Goal: Navigation & Orientation: Understand site structure

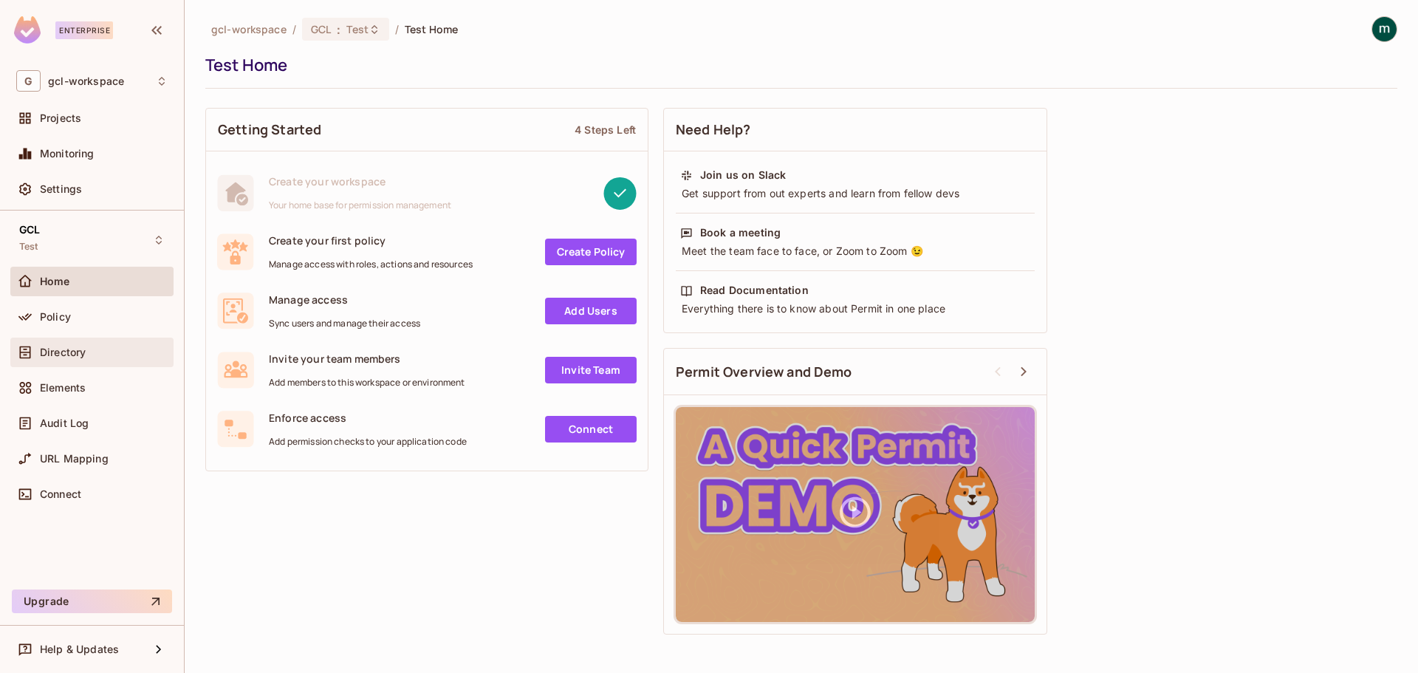
click at [53, 349] on span "Directory" at bounding box center [63, 352] width 46 height 12
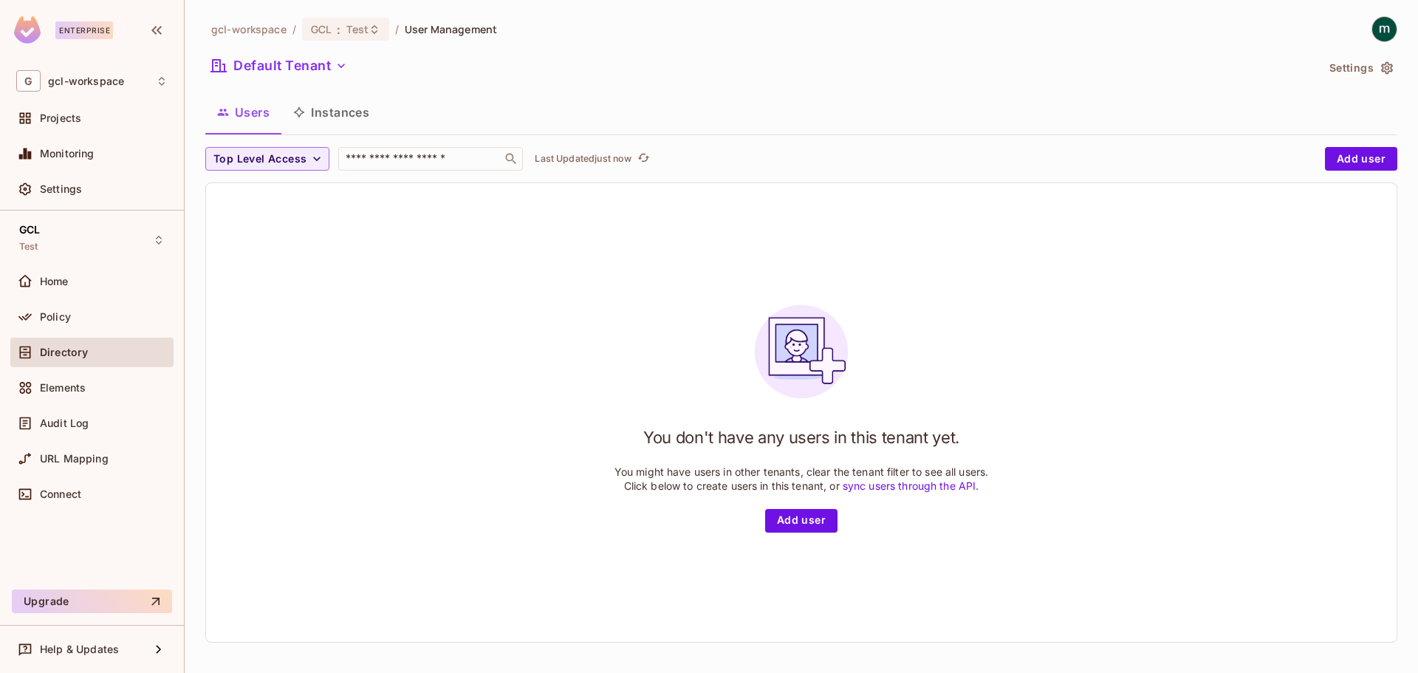
click at [323, 115] on button "Instances" at bounding box center [331, 112] width 100 height 37
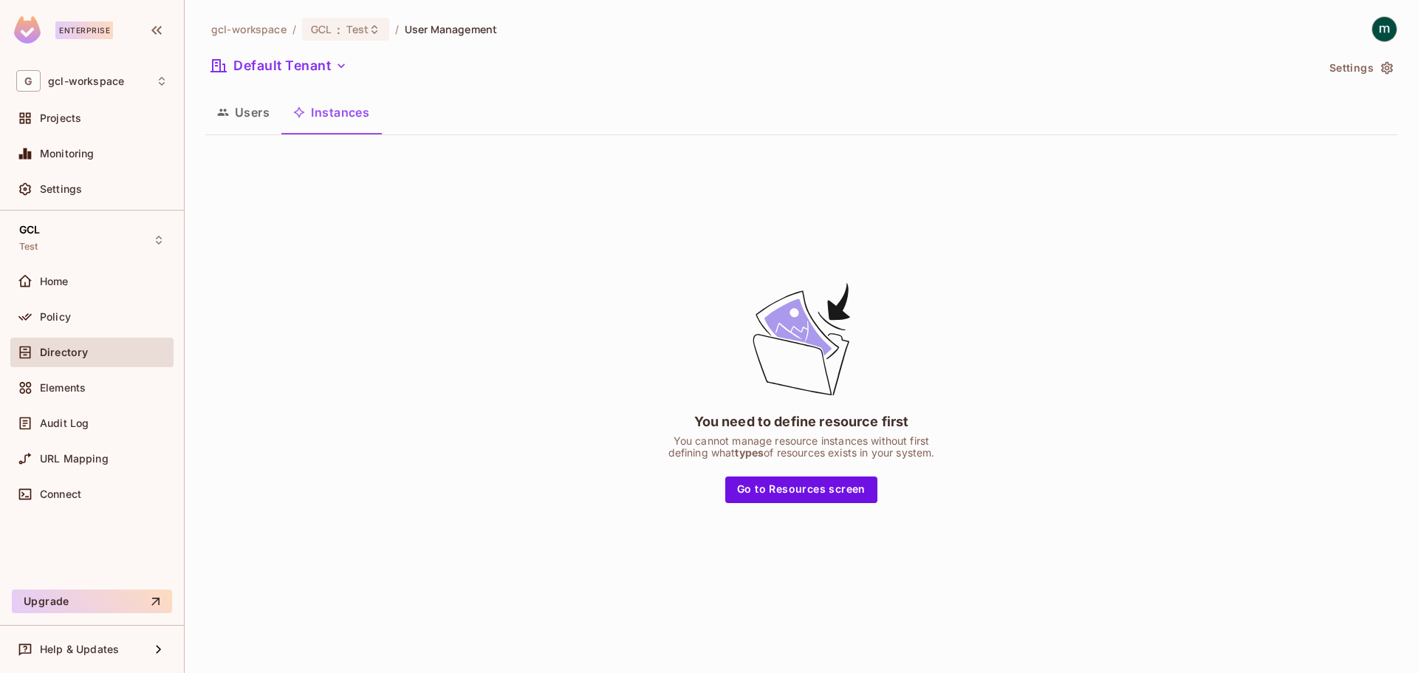
click at [233, 109] on button "Users" at bounding box center [243, 112] width 76 height 37
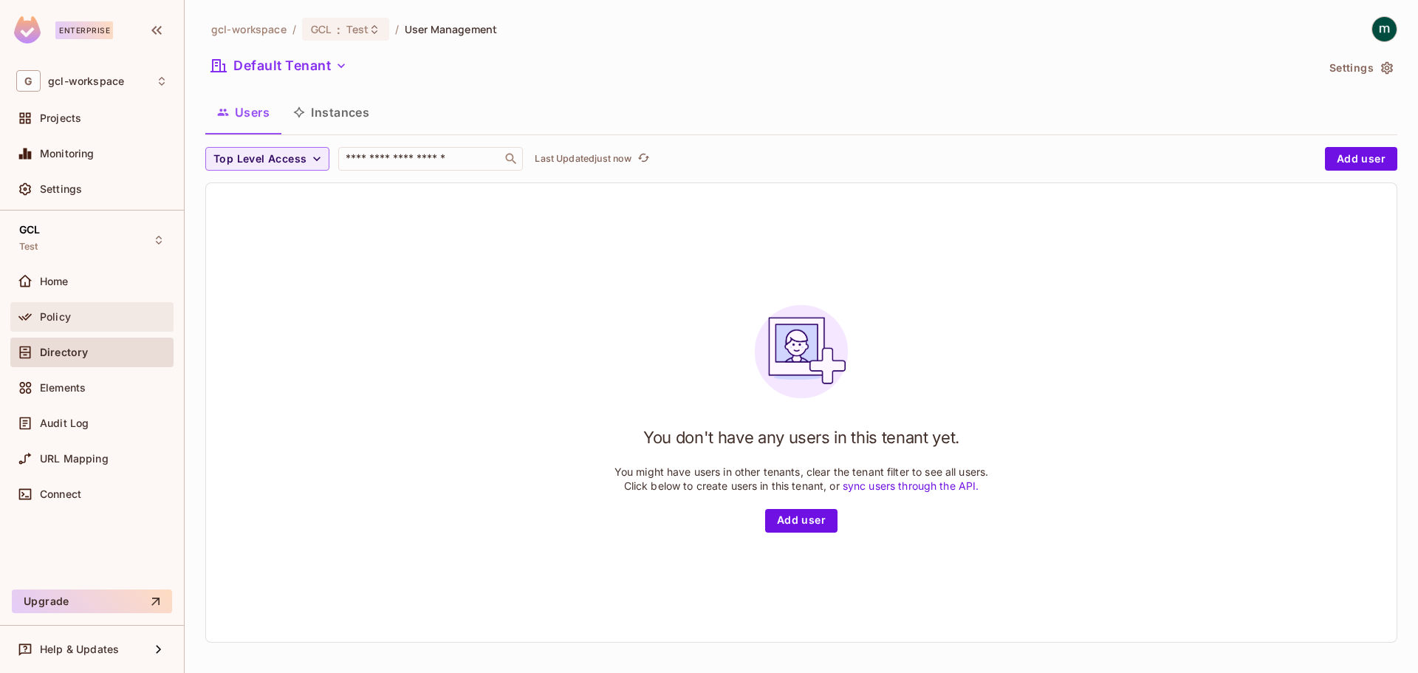
click at [49, 304] on div "Policy" at bounding box center [91, 317] width 163 height 30
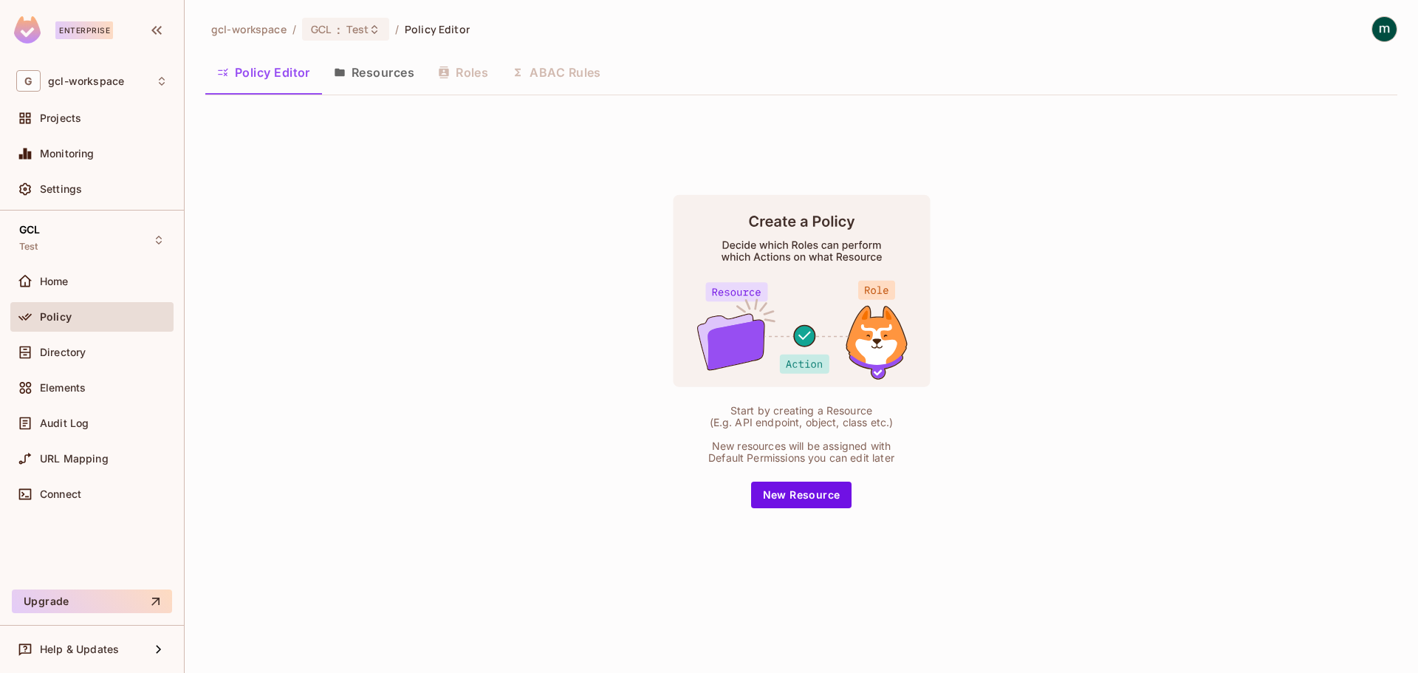
click at [394, 69] on button "Resources" at bounding box center [374, 72] width 104 height 37
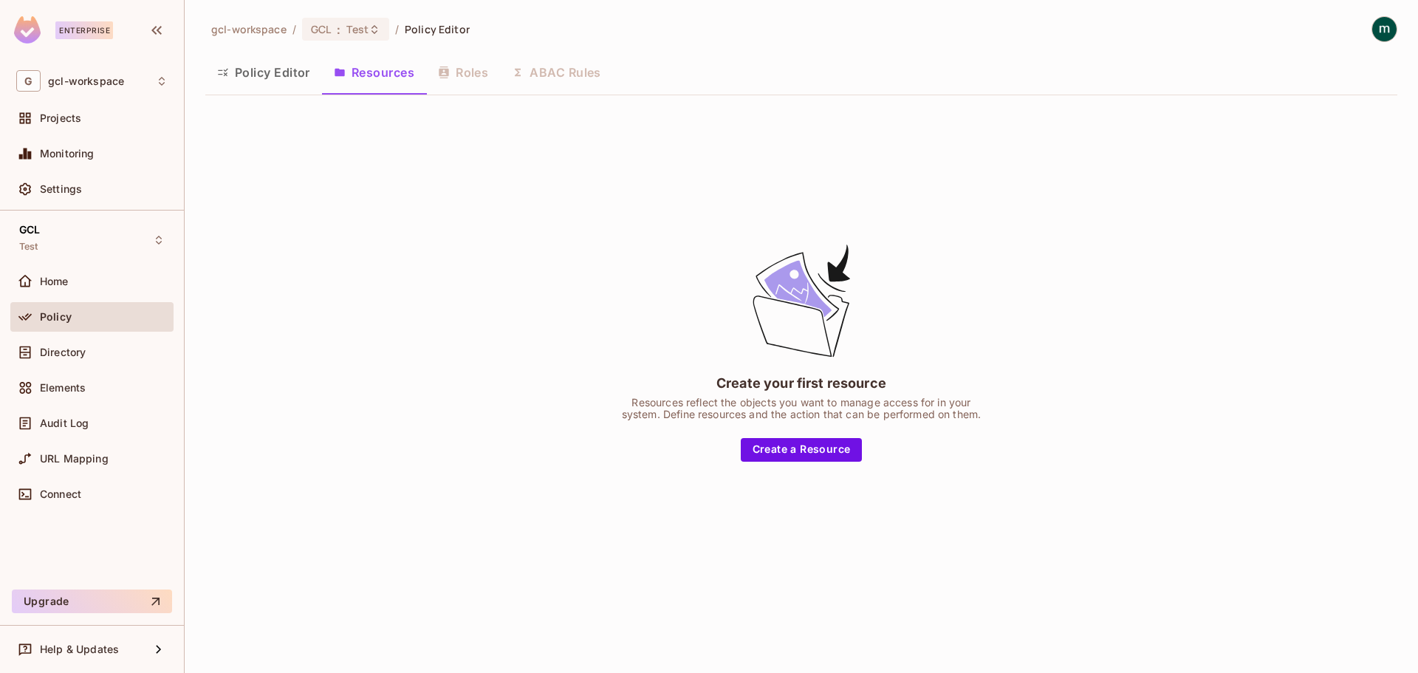
click at [279, 70] on button "Policy Editor" at bounding box center [263, 72] width 117 height 37
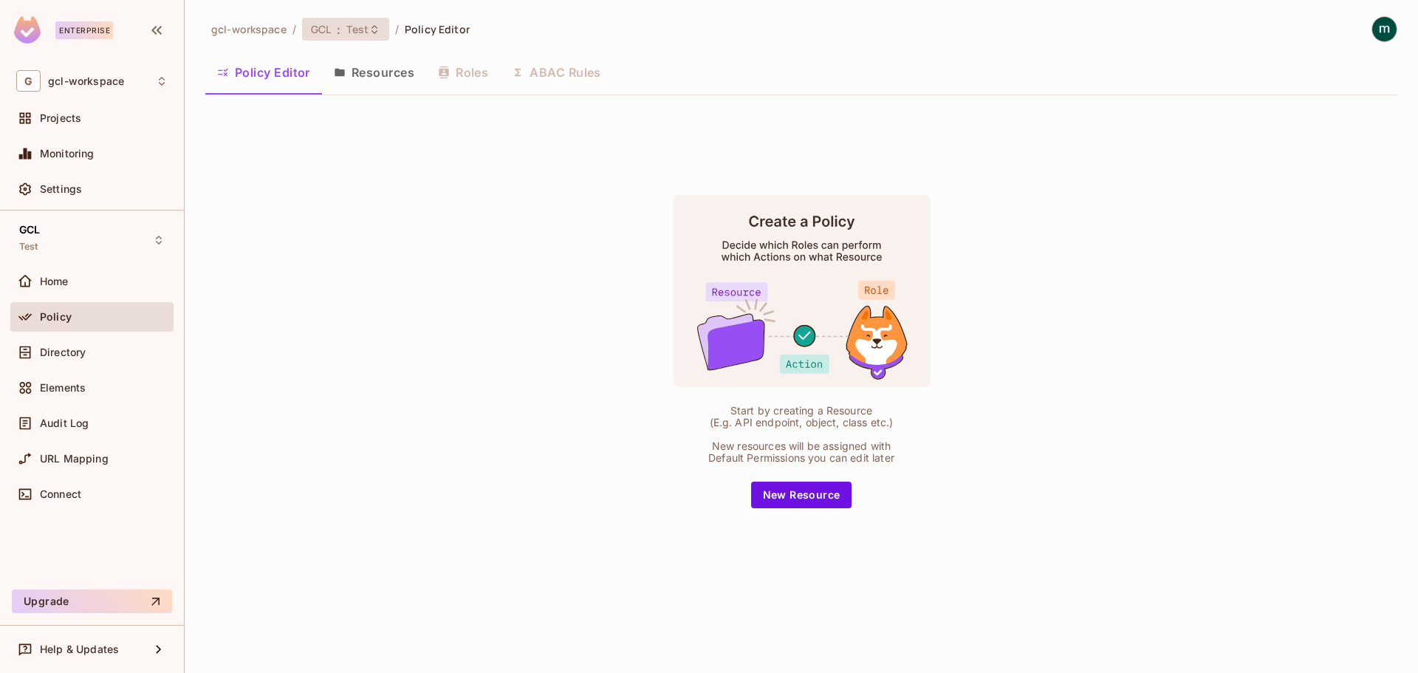
click at [374, 32] on icon at bounding box center [374, 28] width 6 height 9
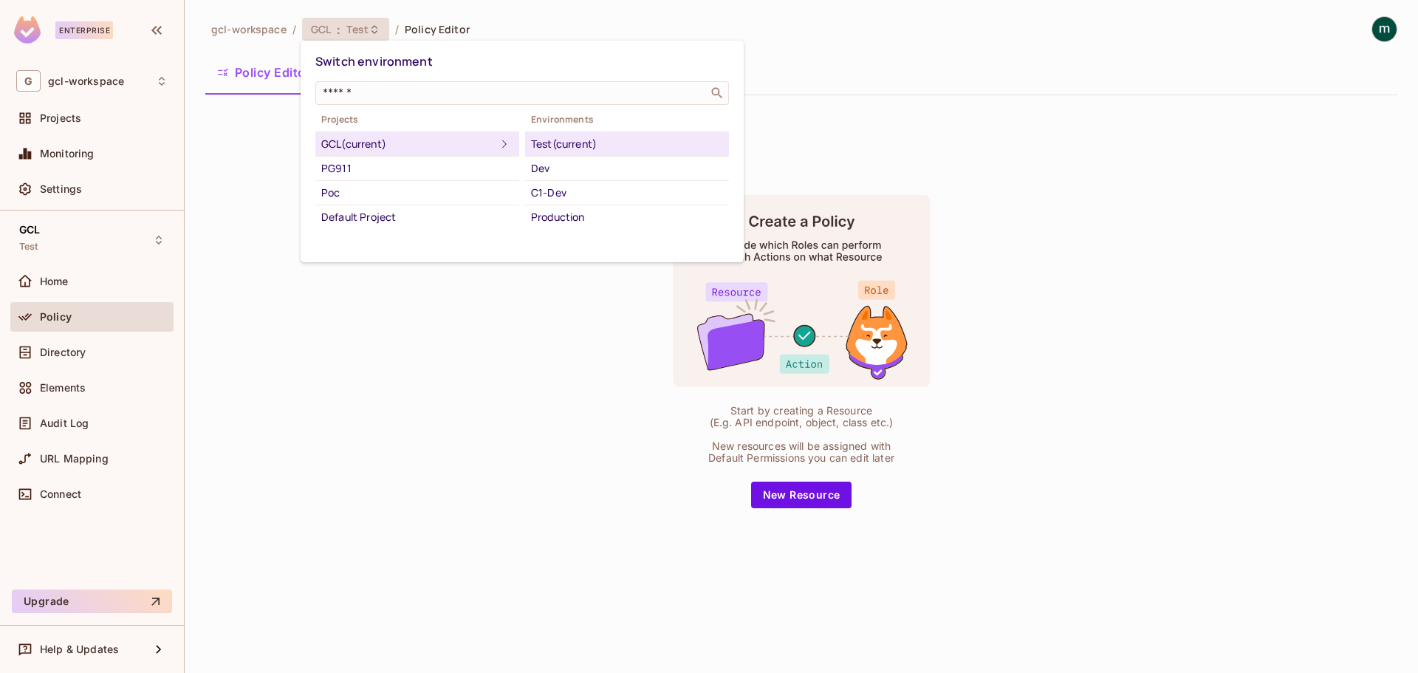
click at [374, 32] on div at bounding box center [709, 336] width 1418 height 673
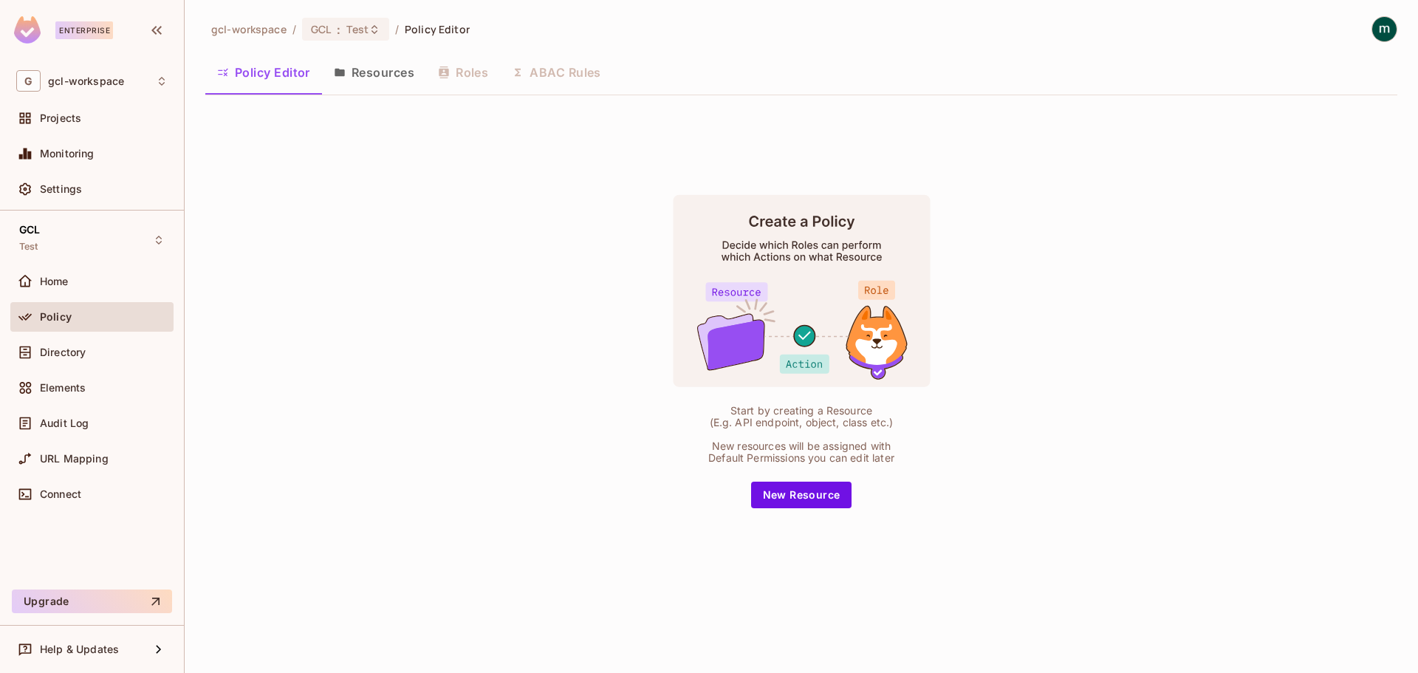
click at [448, 237] on div "Start by creating a Resource (E.g. API endpoint, object, class etc.) New resour…" at bounding box center [801, 351] width 1192 height 488
click at [374, 33] on icon at bounding box center [374, 30] width 12 height 12
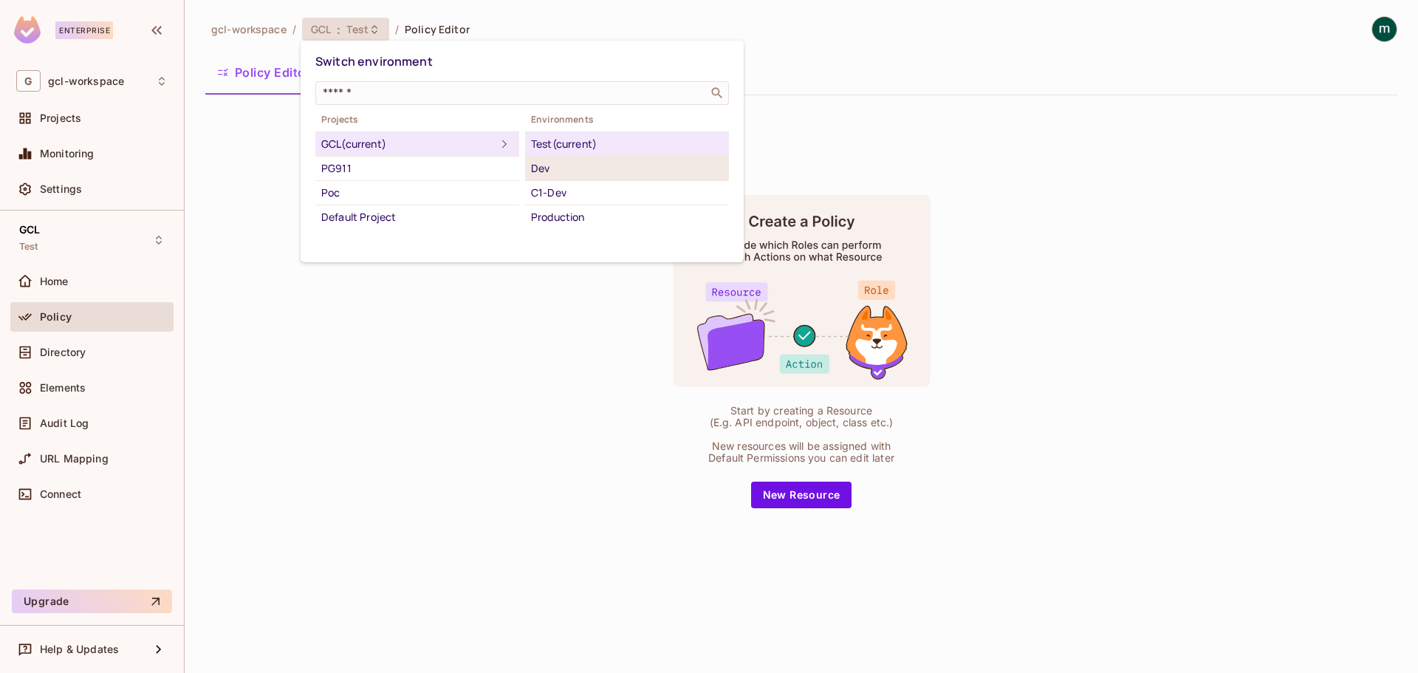
click at [615, 180] on li "Dev" at bounding box center [627, 169] width 204 height 24
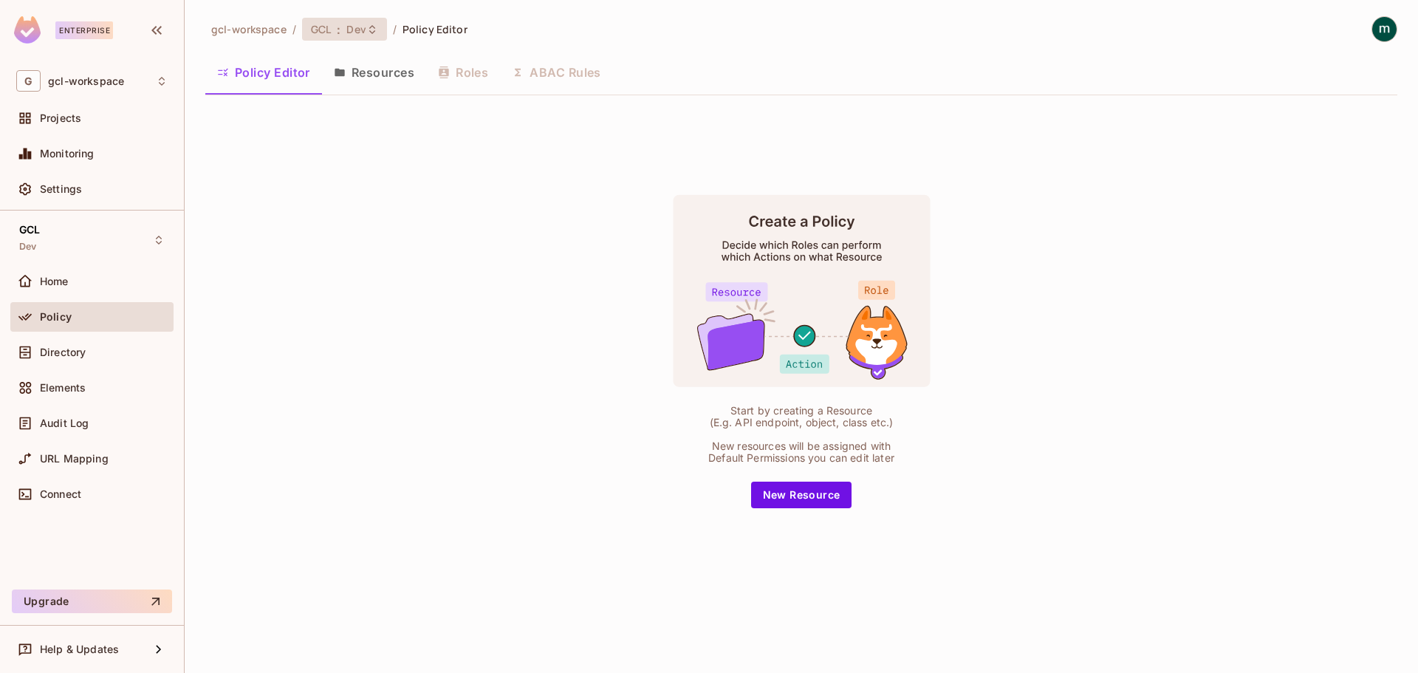
click at [371, 32] on icon at bounding box center [372, 28] width 6 height 9
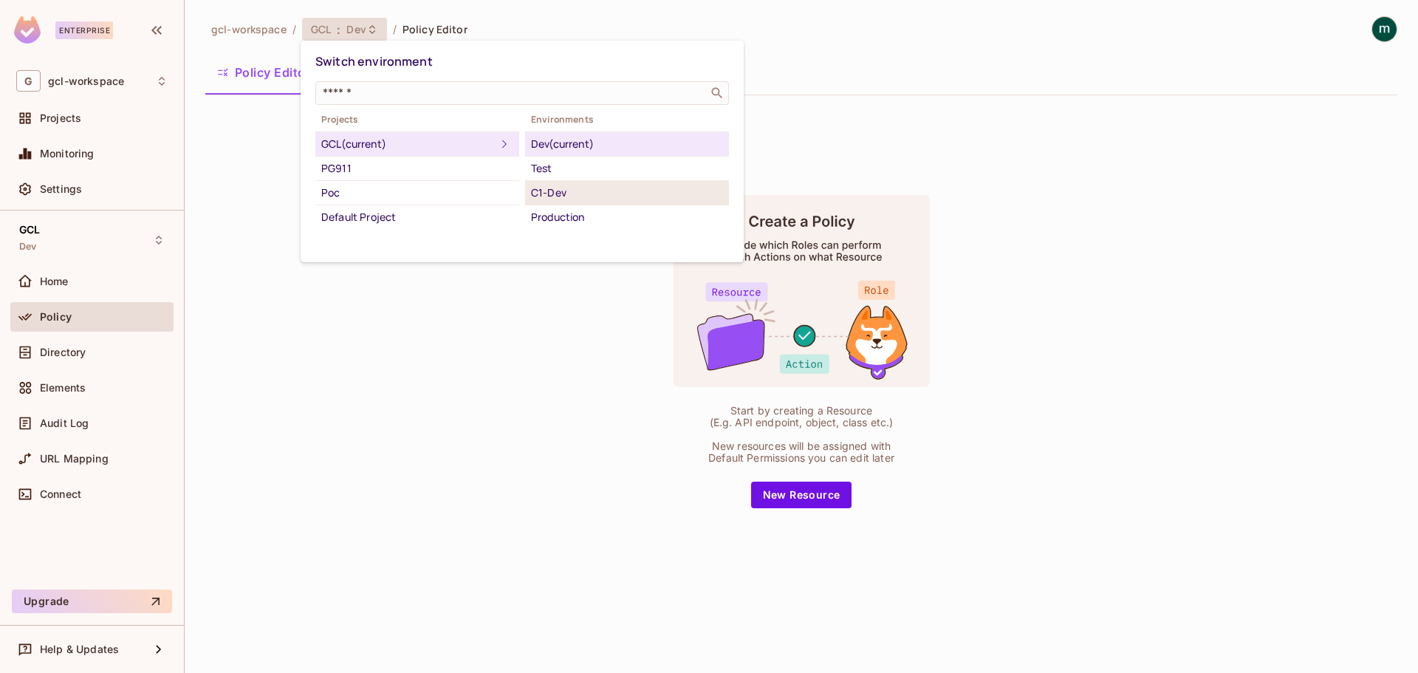
click at [573, 186] on div "C1-Dev" at bounding box center [627, 193] width 192 height 18
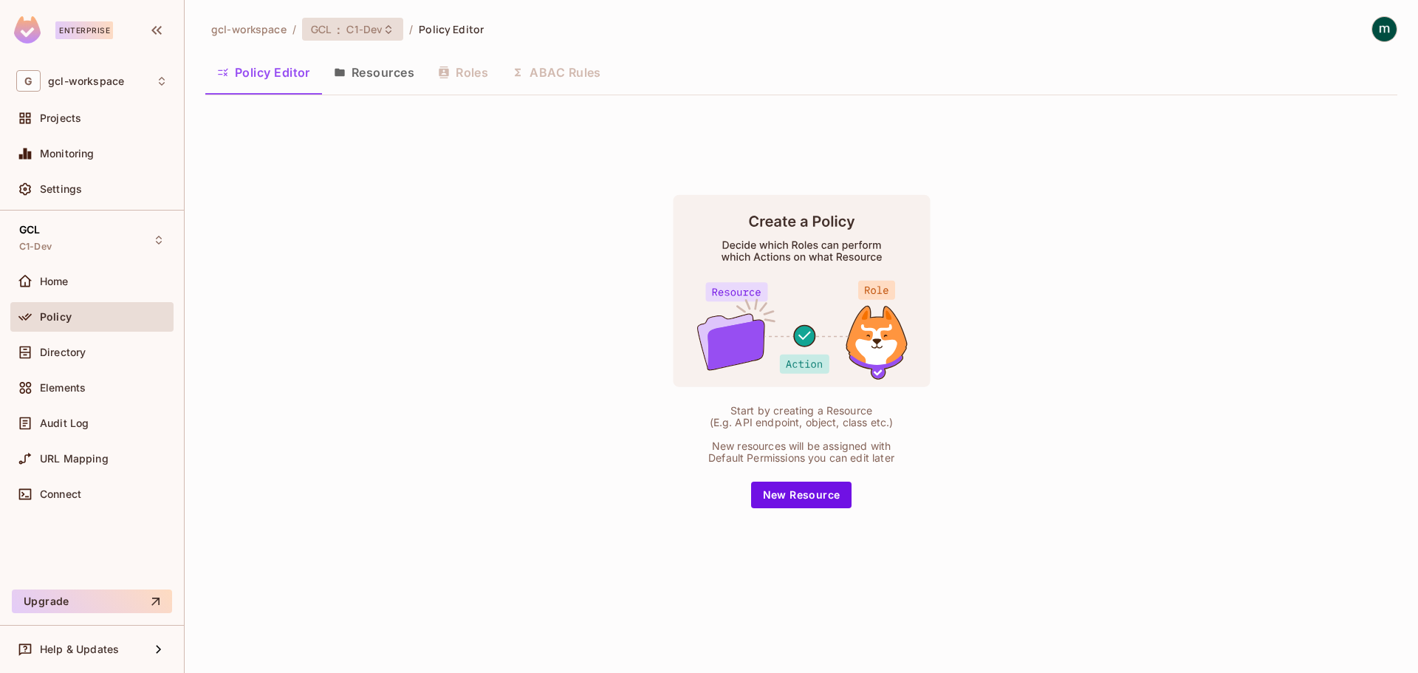
click at [394, 32] on div "GCL : C1-Dev" at bounding box center [352, 29] width 101 height 23
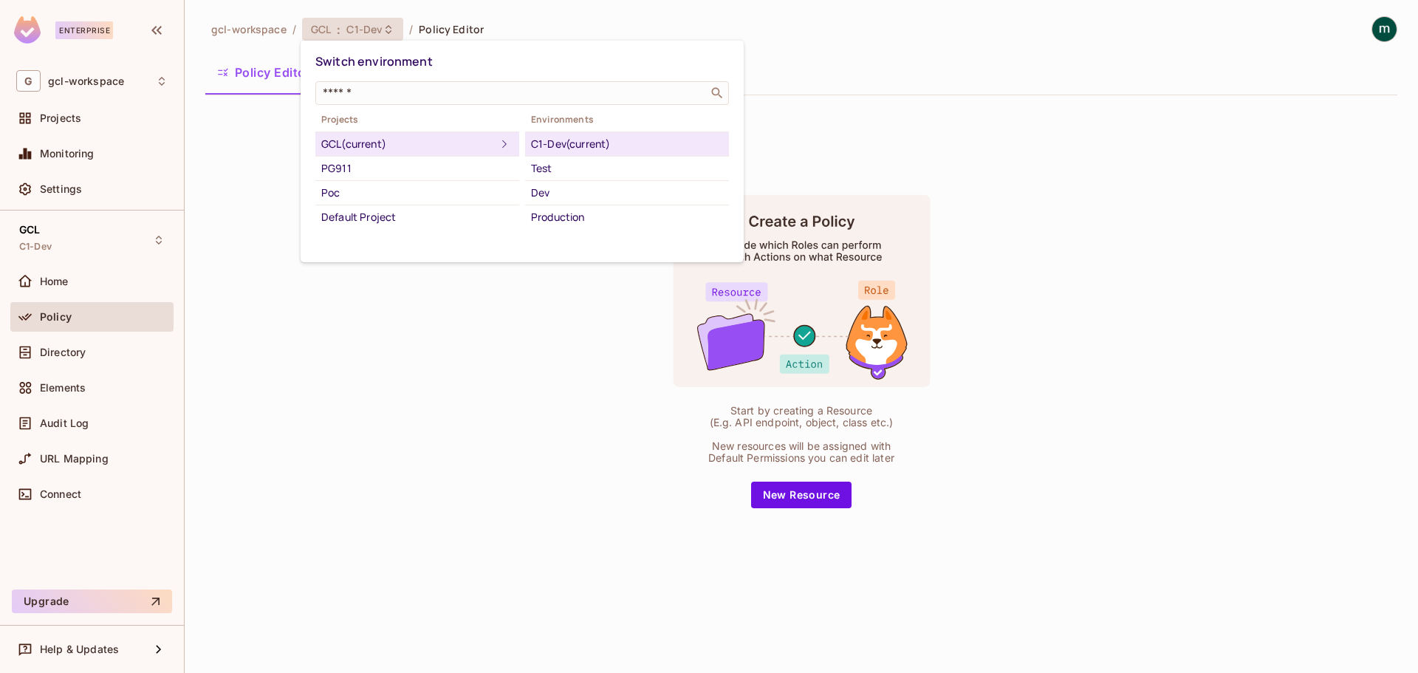
click at [464, 496] on div at bounding box center [709, 336] width 1418 height 673
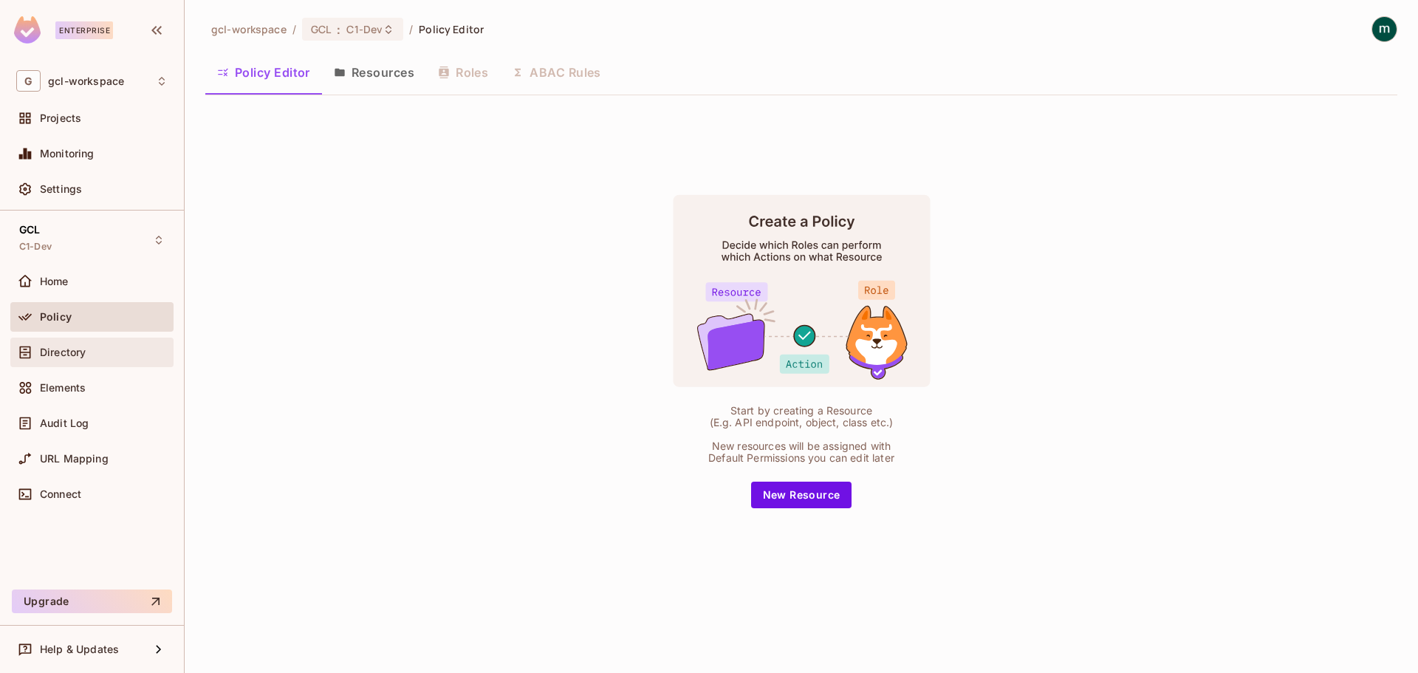
click at [69, 350] on span "Directory" at bounding box center [63, 352] width 46 height 12
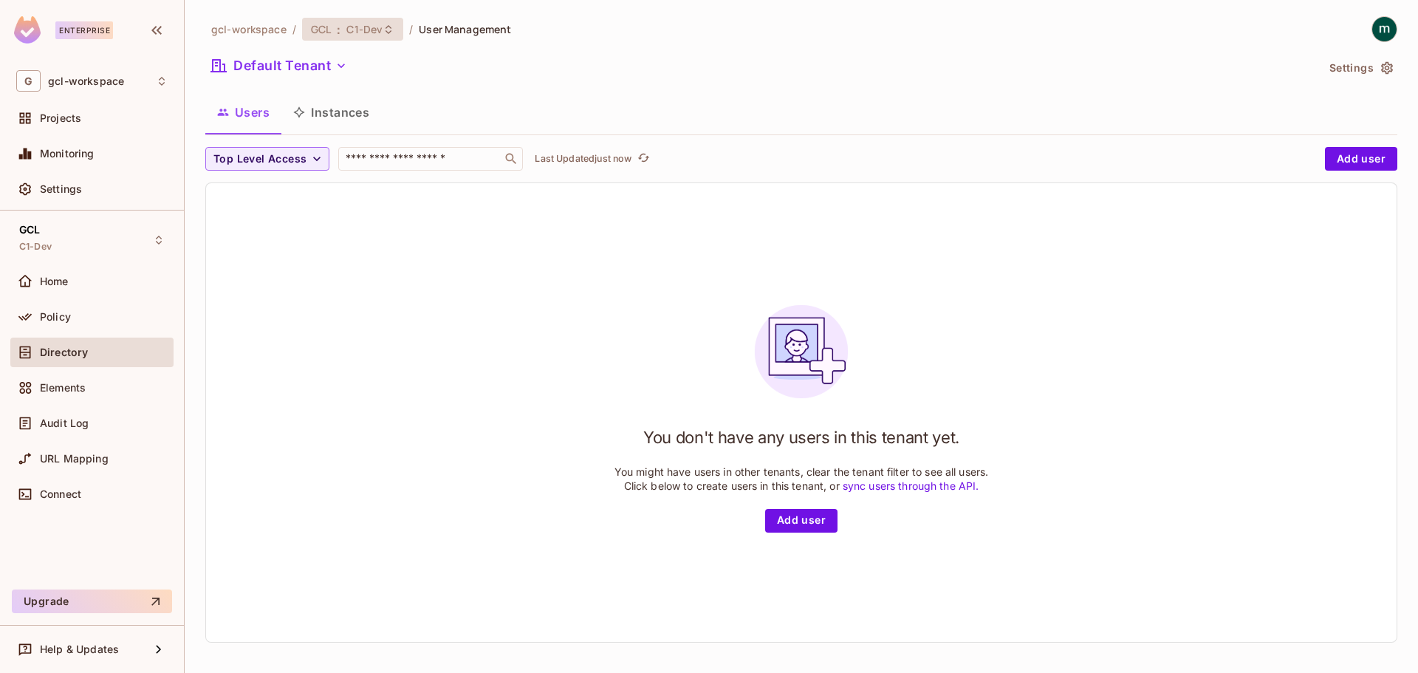
click at [361, 32] on span "C1-Dev" at bounding box center [364, 29] width 36 height 14
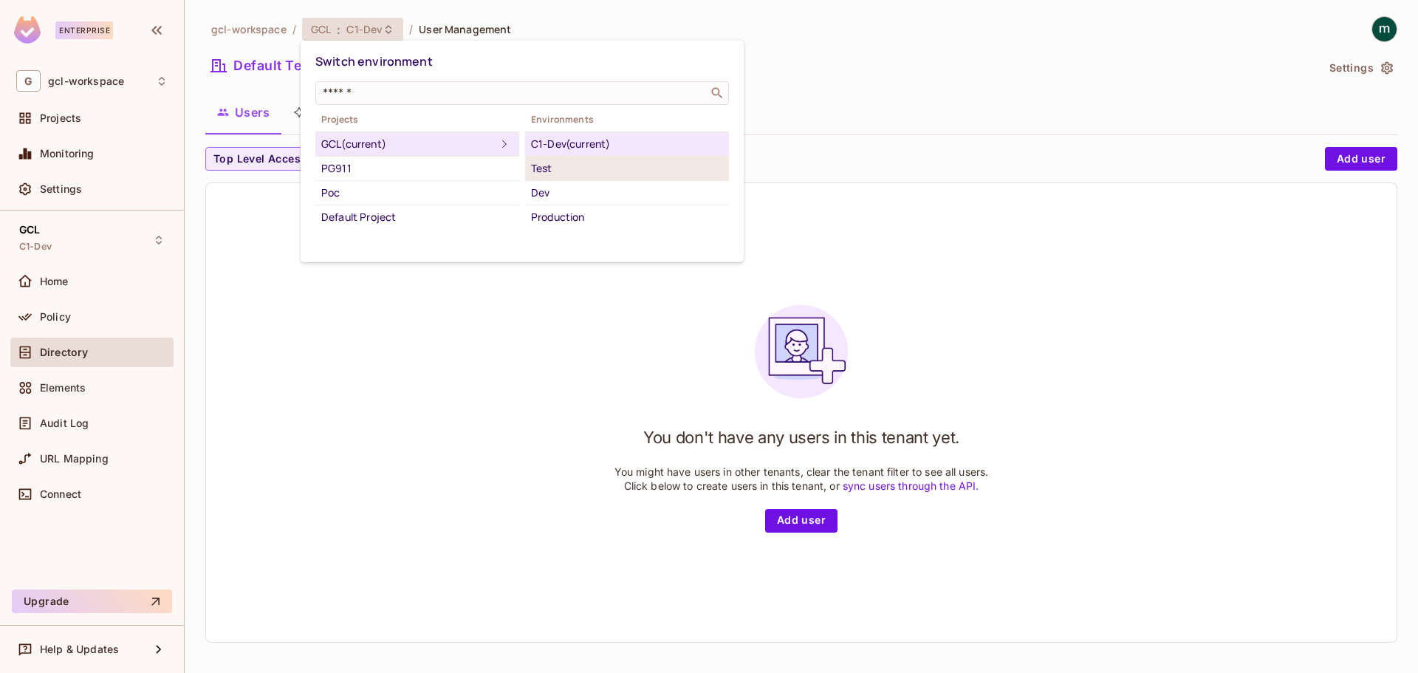
click at [552, 168] on div "Test" at bounding box center [627, 168] width 192 height 18
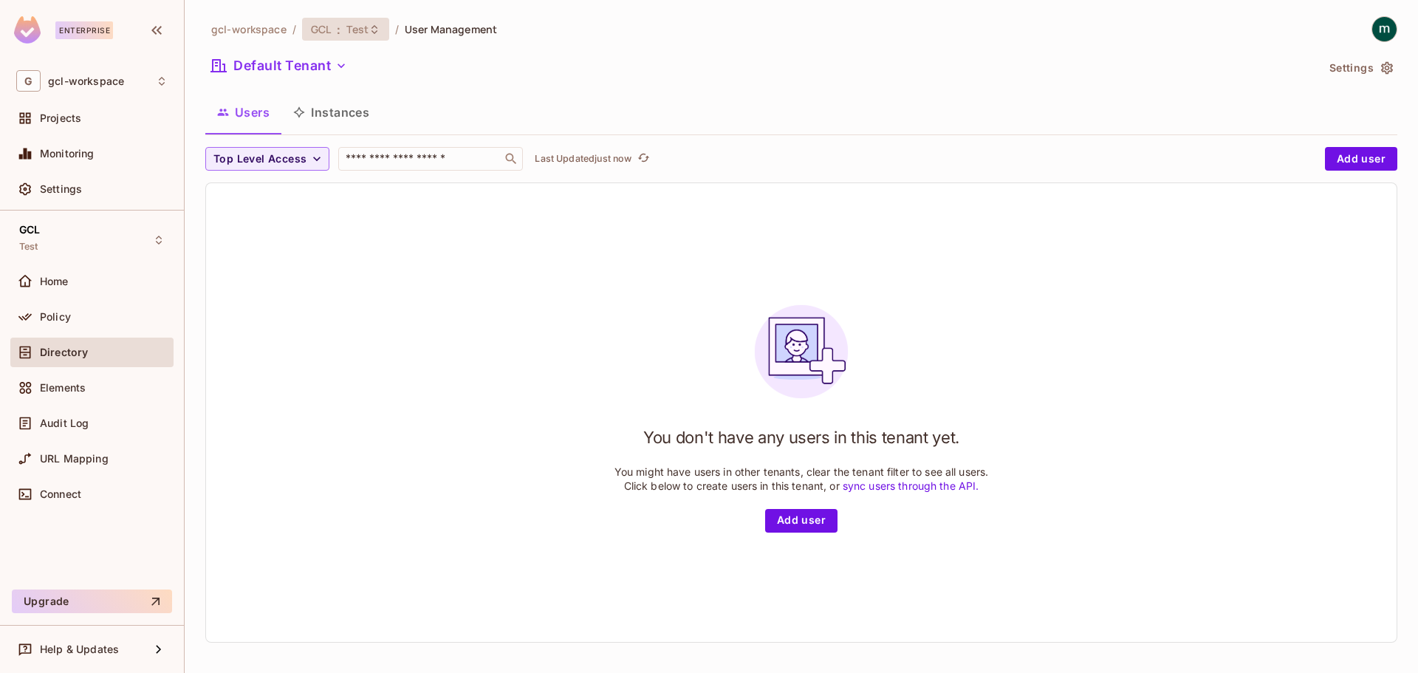
click at [379, 28] on icon at bounding box center [374, 30] width 12 height 12
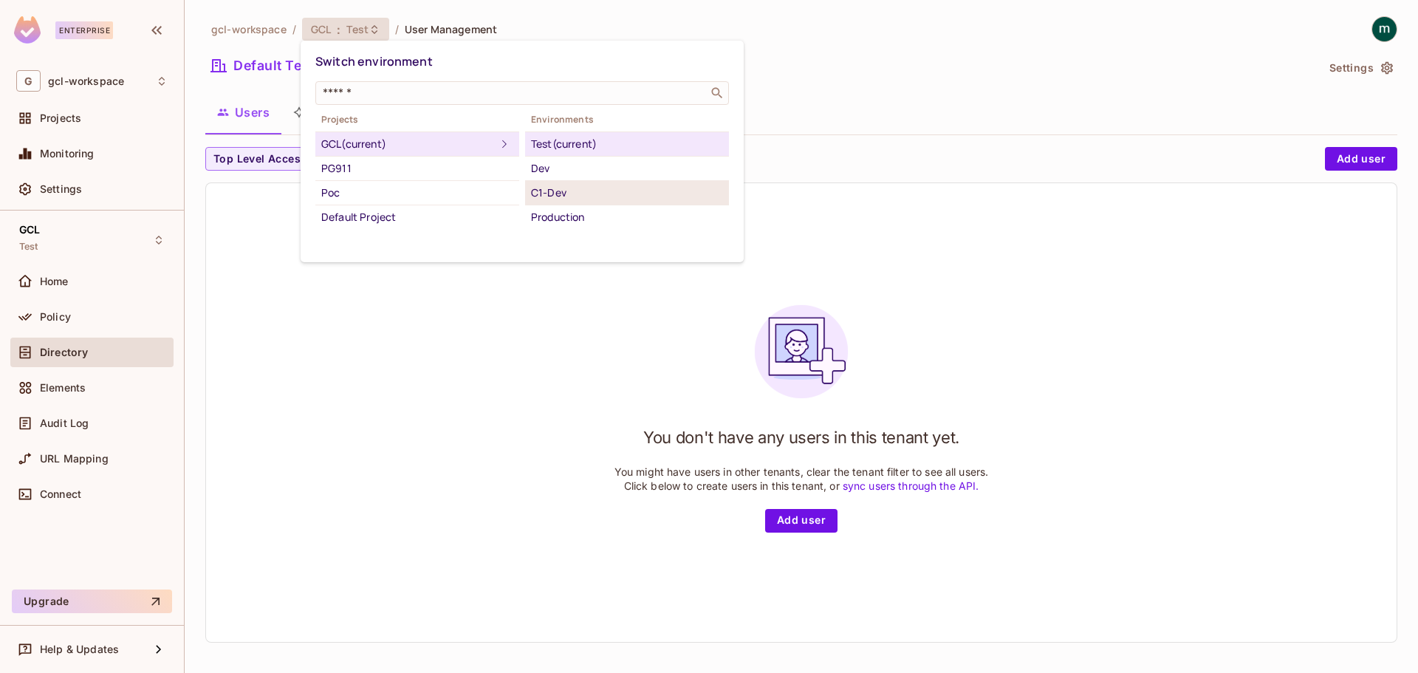
click at [540, 196] on div "C1-Dev" at bounding box center [627, 193] width 192 height 18
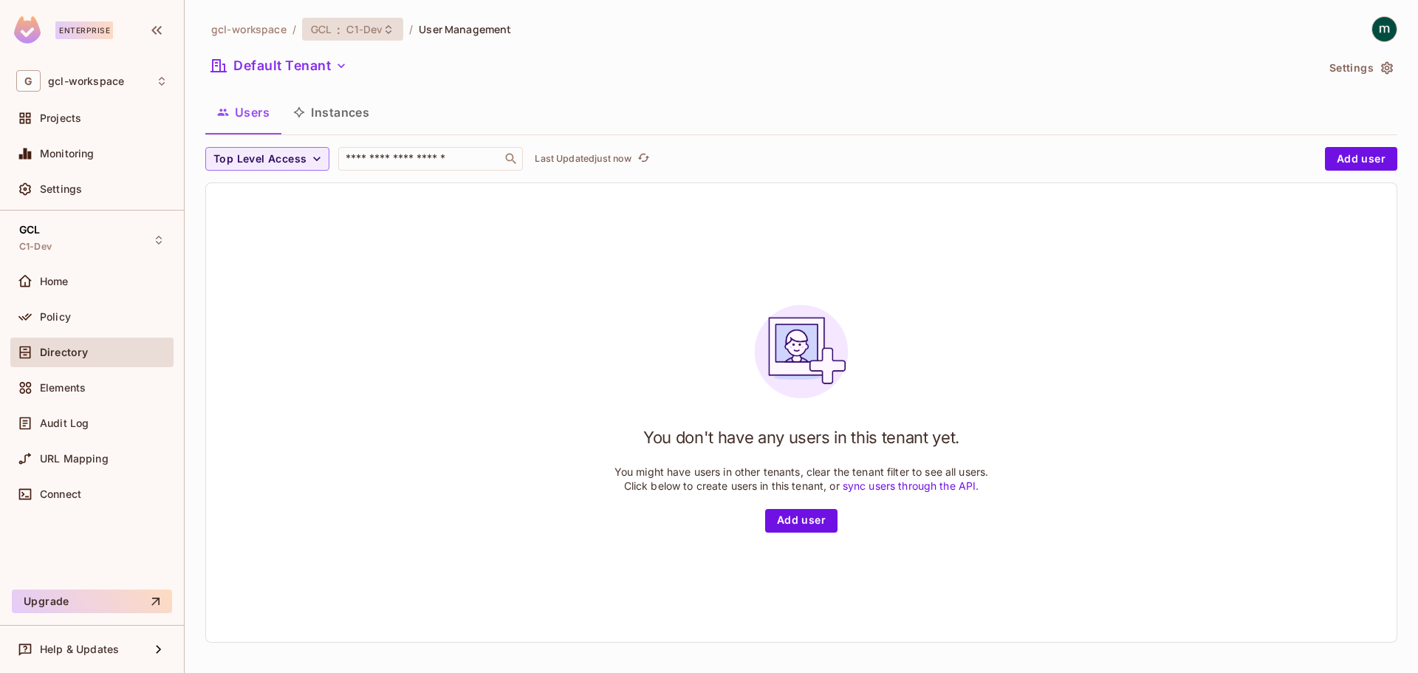
click at [343, 24] on div "GCL : C1-Dev" at bounding box center [344, 29] width 66 height 14
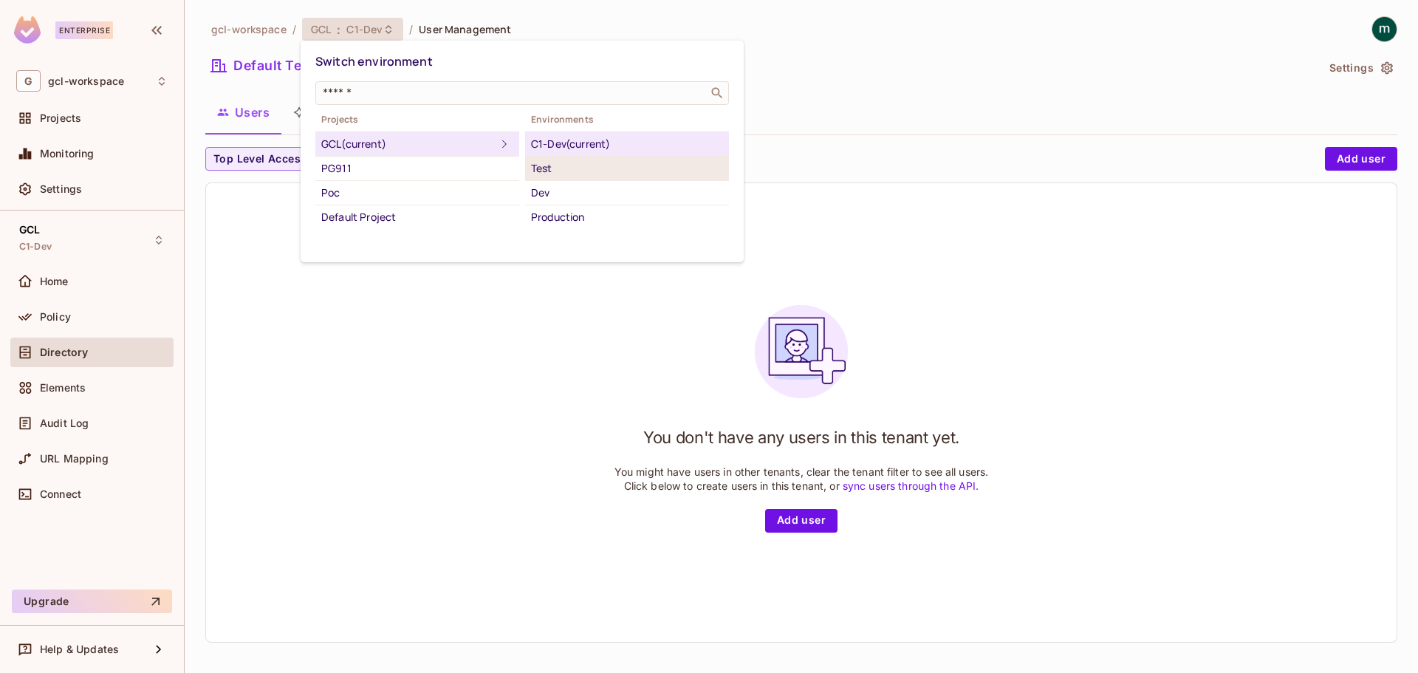
click at [574, 157] on li "Test" at bounding box center [627, 169] width 204 height 24
